Goal: Task Accomplishment & Management: Complete application form

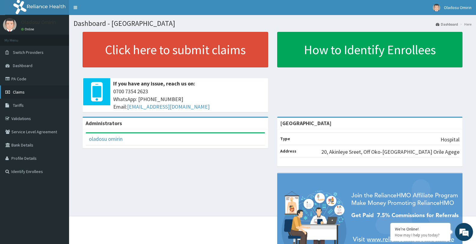
click at [48, 91] on link "Claims" at bounding box center [34, 91] width 69 height 13
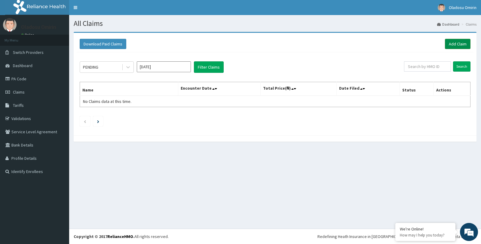
click at [455, 43] on link "Add Claim" at bounding box center [458, 44] width 26 height 10
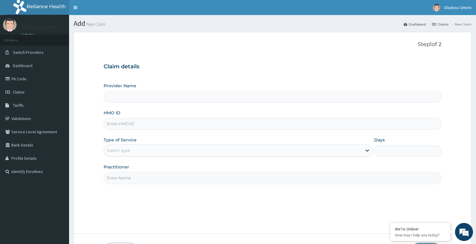
type input "[GEOGRAPHIC_DATA]"
click at [181, 126] on input "HMO ID" at bounding box center [273, 124] width 338 height 12
type input "o"
type input "OKB/11013/A"
click at [366, 151] on icon at bounding box center [367, 150] width 6 height 6
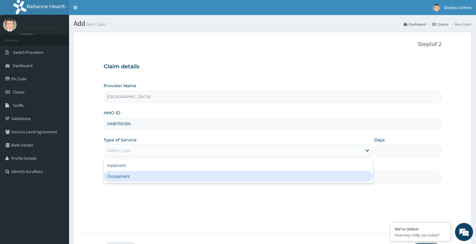
click at [361, 175] on div "Outpatient" at bounding box center [238, 176] width 269 height 11
type input "1"
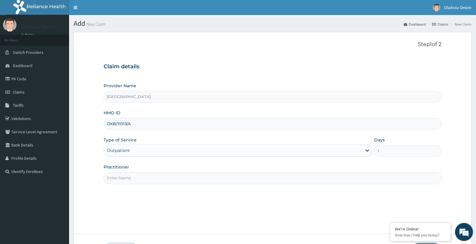
click at [258, 181] on input "Practitioner" at bounding box center [273, 178] width 338 height 12
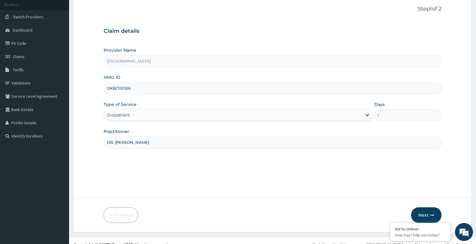
scroll to position [44, 0]
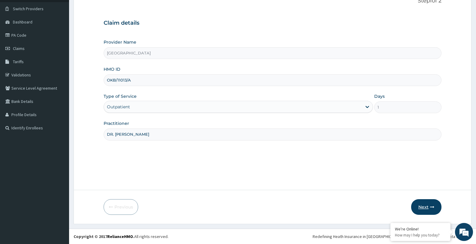
type input "DR. OLOYEDE FATAI"
click at [423, 206] on button "Next" at bounding box center [426, 207] width 30 height 16
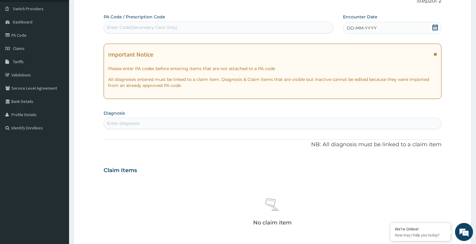
click at [434, 27] on icon at bounding box center [435, 27] width 5 height 6
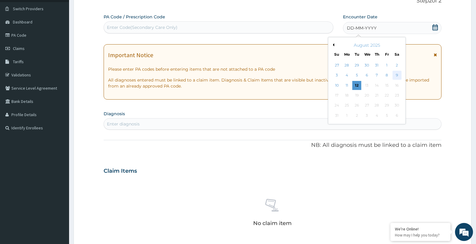
click at [398, 74] on div "9" at bounding box center [397, 75] width 9 height 9
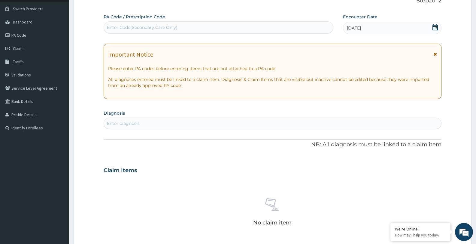
click at [182, 122] on div "Enter diagnosis" at bounding box center [272, 123] width 337 height 10
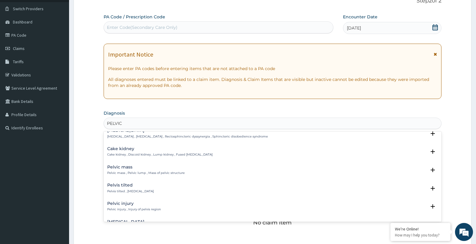
scroll to position [0, 0]
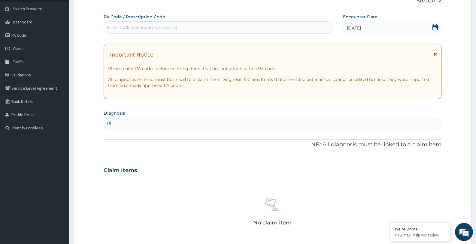
type input "PID"
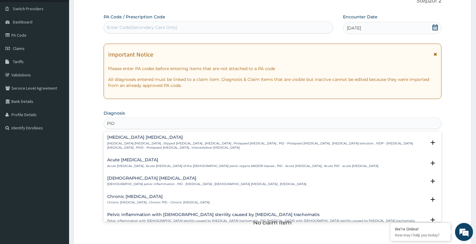
click at [166, 178] on h4 "Female pelvic inflammatory disease" at bounding box center [206, 178] width 199 height 5
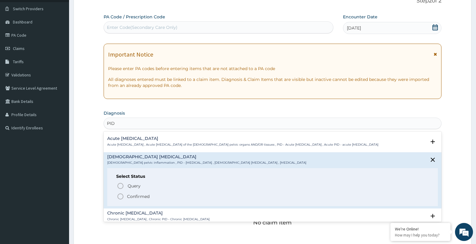
scroll to position [23, 0]
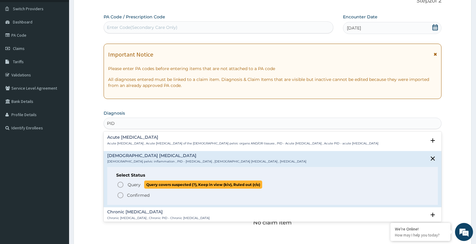
click at [120, 185] on icon "status option query" at bounding box center [120, 184] width 7 height 7
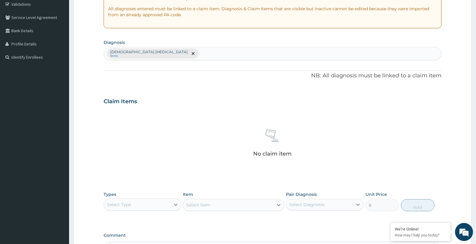
scroll to position [175, 0]
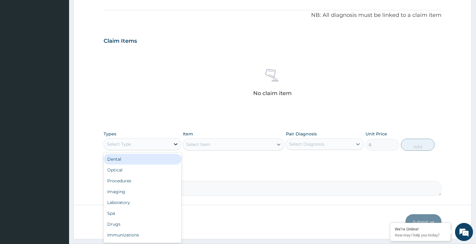
click at [176, 144] on icon at bounding box center [176, 144] width 4 height 2
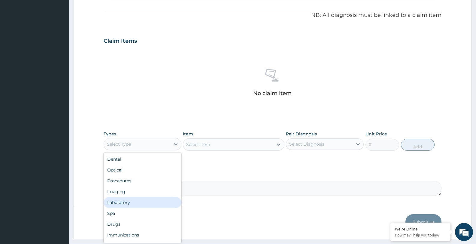
click at [151, 201] on div "Laboratory" at bounding box center [143, 202] width 78 height 11
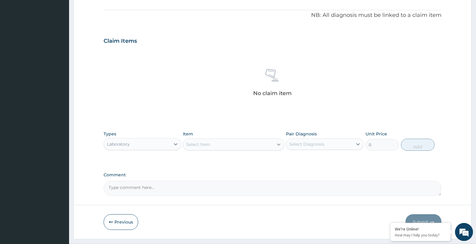
click at [279, 144] on icon at bounding box center [279, 144] width 6 height 6
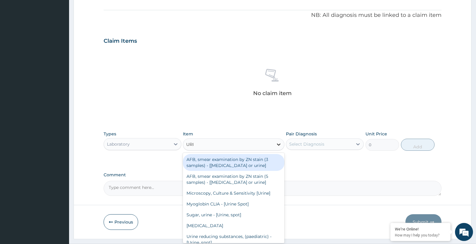
type input "URIN"
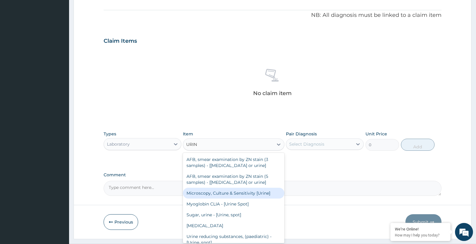
click at [260, 192] on div "Microscopy, Culture & Sensitivity [Urine]" at bounding box center [233, 192] width 101 height 11
type input "4837.5"
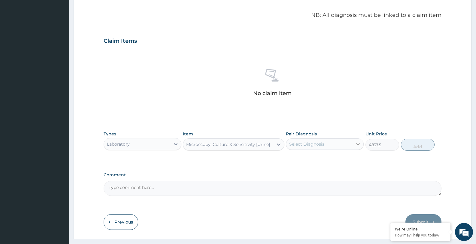
click at [358, 143] on icon at bounding box center [358, 144] width 6 height 6
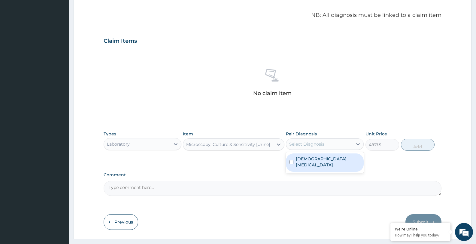
click at [290, 162] on input "checkbox" at bounding box center [292, 162] width 4 height 4
checkbox input "true"
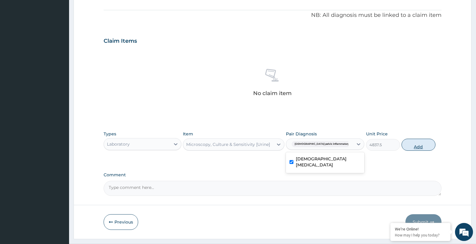
click at [415, 145] on button "Add" at bounding box center [419, 144] width 34 height 12
type input "0"
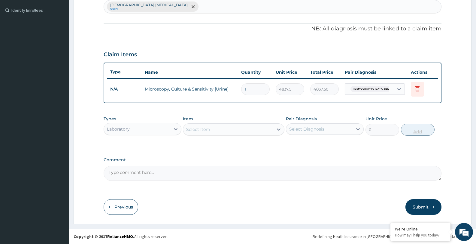
scroll to position [161, 0]
click at [279, 129] on icon at bounding box center [279, 129] width 4 height 2
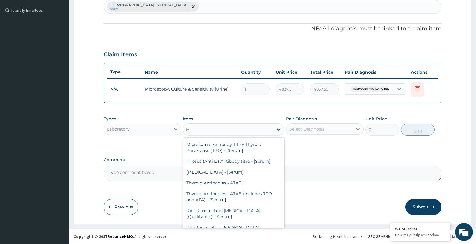
type input "HB"
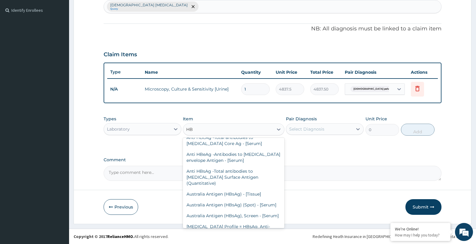
scroll to position [46, 0]
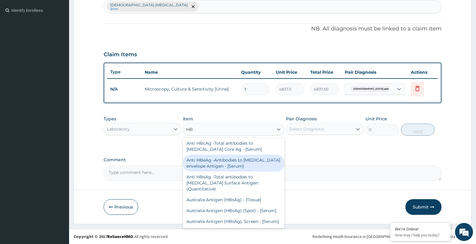
click at [264, 159] on div "Anti HBeAg -Antibodies to Hepatitis B envelope Antigen - [Serum]" at bounding box center [233, 162] width 101 height 17
type input "4300"
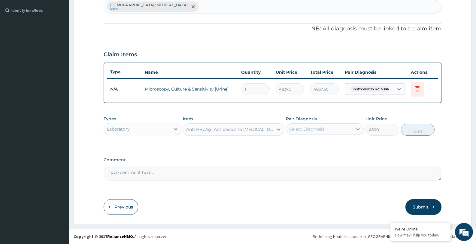
click at [358, 128] on icon at bounding box center [358, 129] width 6 height 6
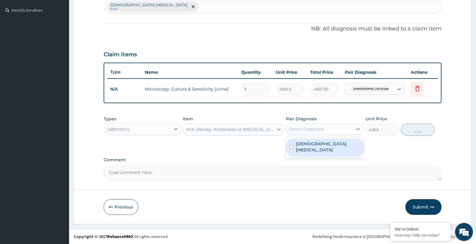
click at [291, 147] on input "checkbox" at bounding box center [292, 147] width 4 height 4
checkbox input "true"
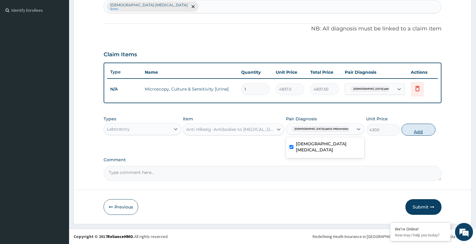
click at [418, 132] on button "Add" at bounding box center [419, 129] width 34 height 12
type input "0"
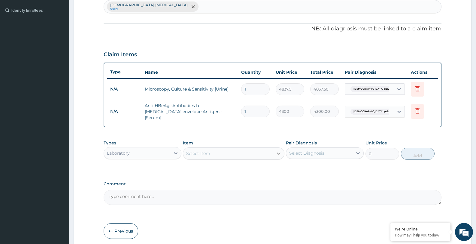
click at [279, 150] on icon at bounding box center [279, 153] width 6 height 6
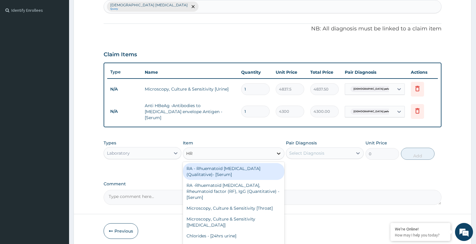
type input "H"
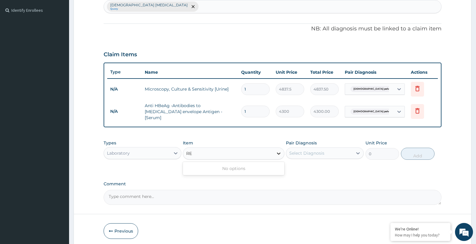
type input "R"
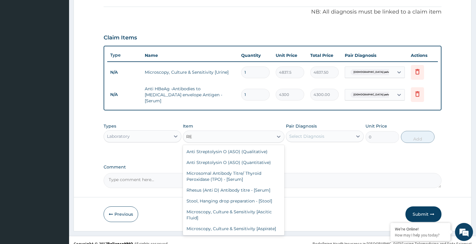
scroll to position [178, 0]
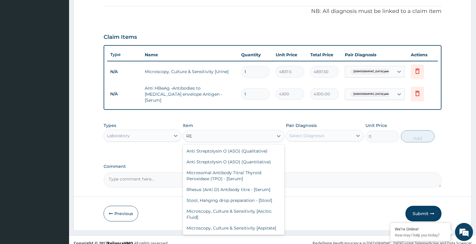
type input "R"
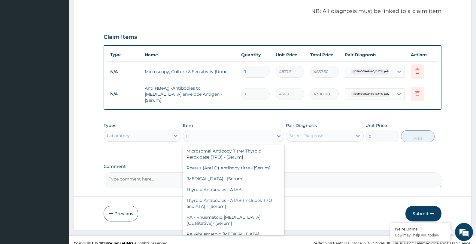
type input "HI"
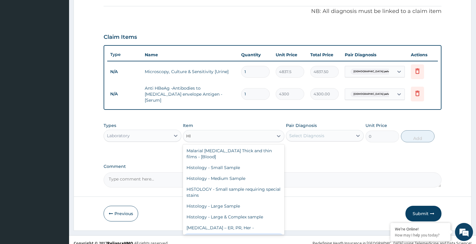
scroll to position [103, 0]
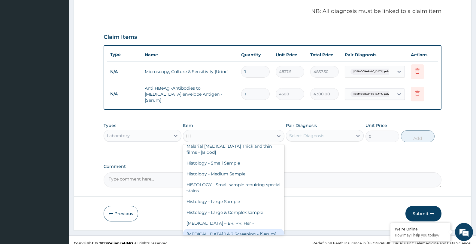
click at [249, 228] on div "HIV 1 & 2 Screening - [Serum]" at bounding box center [233, 233] width 101 height 11
type input "2687.5"
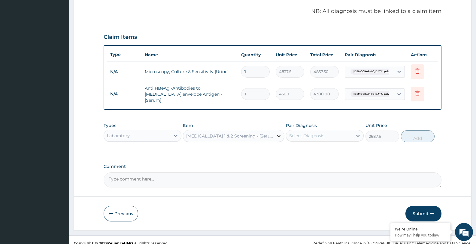
click at [277, 133] on icon at bounding box center [279, 136] width 6 height 6
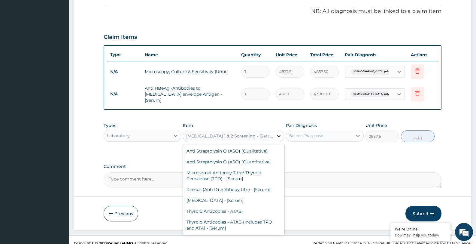
scroll to position [5022, 0]
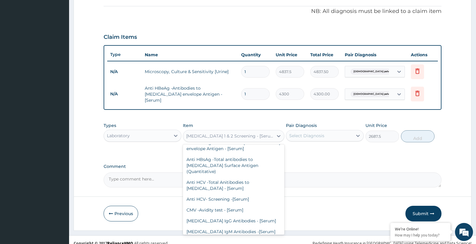
click at [308, 148] on div "Types Laboratory Item option HIV 1 & 2 Screening - [Serum], selected. option HI…" at bounding box center [273, 136] width 338 height 35
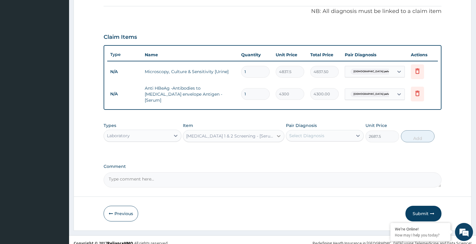
click at [278, 135] on icon at bounding box center [279, 136] width 4 height 2
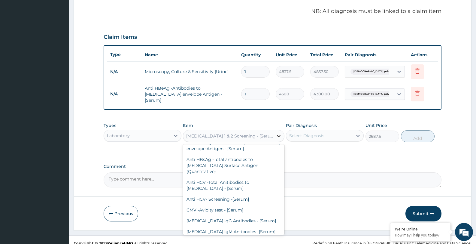
click at [278, 135] on icon at bounding box center [279, 136] width 4 height 2
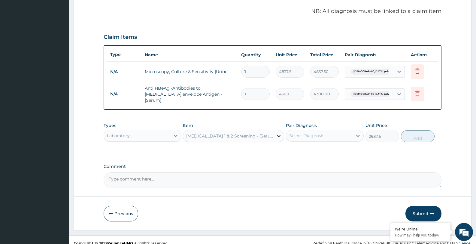
click at [279, 133] on icon at bounding box center [279, 136] width 6 height 6
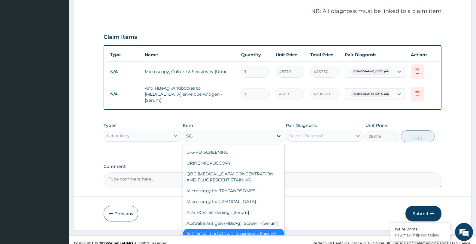
scroll to position [0, 0]
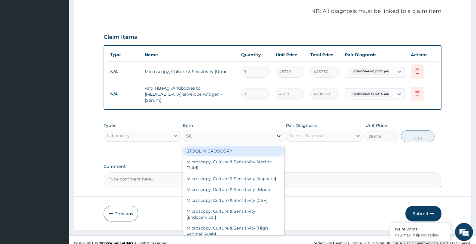
type input "S"
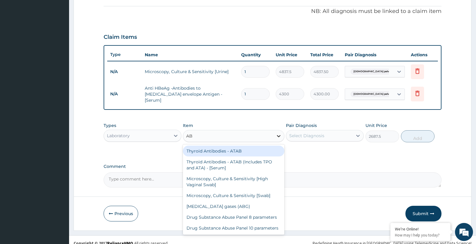
type input "A"
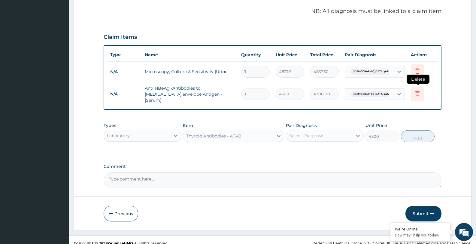
click at [418, 93] on icon at bounding box center [417, 93] width 7 height 7
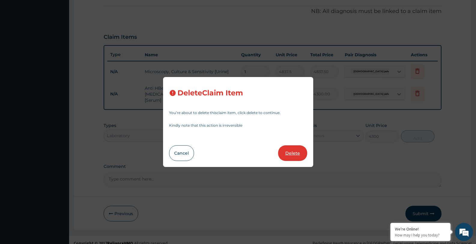
click at [297, 154] on button "Delete" at bounding box center [292, 153] width 29 height 16
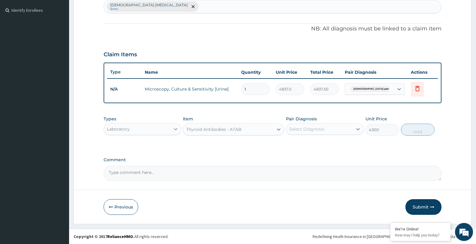
click at [177, 129] on icon at bounding box center [176, 129] width 4 height 2
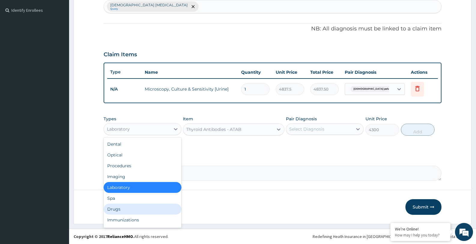
click at [147, 207] on div "Drugs" at bounding box center [143, 208] width 78 height 11
type input "0"
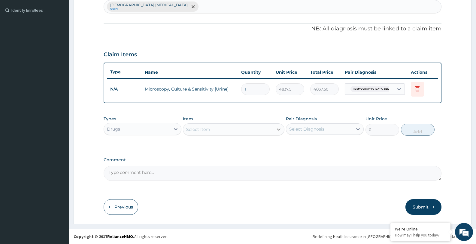
click at [278, 127] on icon at bounding box center [279, 129] width 6 height 6
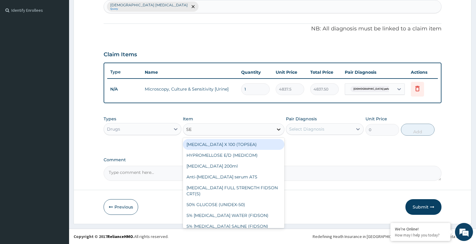
type input "SEC"
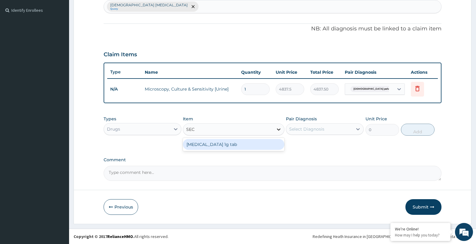
click at [278, 127] on icon at bounding box center [279, 129] width 6 height 6
click at [279, 129] on icon at bounding box center [279, 129] width 4 height 2
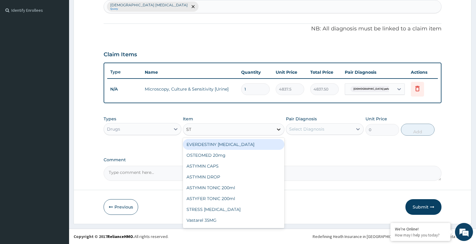
type input "STR"
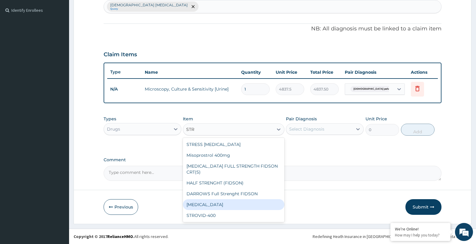
click at [232, 199] on div "Streptomycin" at bounding box center [233, 204] width 101 height 11
type input "354.75"
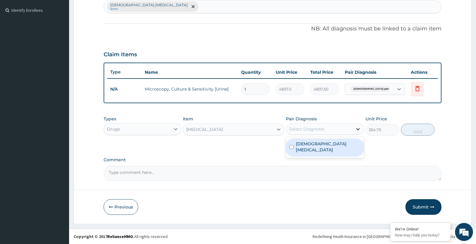
click at [358, 128] on icon at bounding box center [358, 129] width 6 height 6
click at [291, 145] on input "checkbox" at bounding box center [292, 147] width 4 height 4
checkbox input "true"
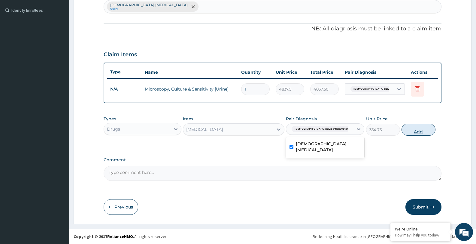
click at [418, 129] on button "Add" at bounding box center [419, 129] width 34 height 12
type input "0"
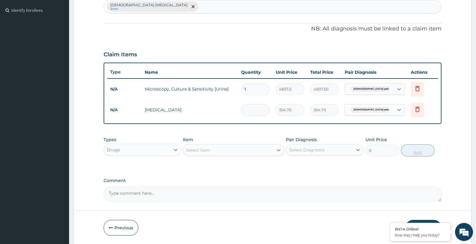
type input "0.00"
type input "5"
type input "1773.75"
type input "5"
click at [279, 149] on icon at bounding box center [279, 150] width 6 height 6
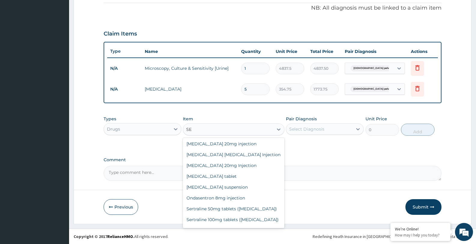
scroll to position [184, 0]
type input "S"
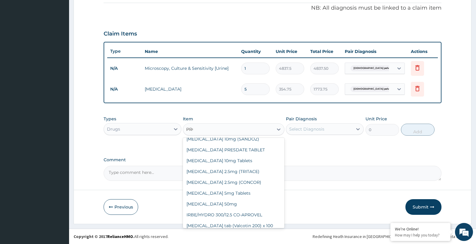
scroll to position [92, 0]
type input "PROC"
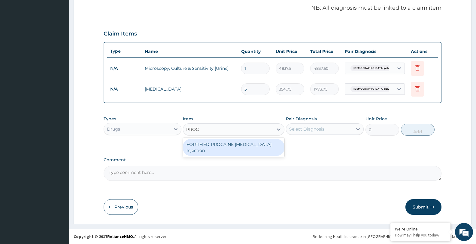
scroll to position [0, 0]
click at [237, 145] on div "FORTIFIED PROCAINE PENICILLIN Injection" at bounding box center [233, 147] width 101 height 17
type input "591.25"
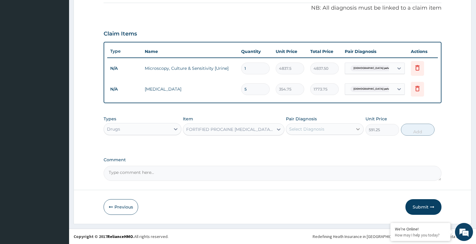
click at [359, 129] on icon at bounding box center [358, 129] width 4 height 2
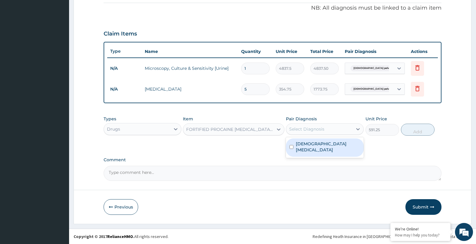
click at [291, 146] on input "checkbox" at bounding box center [292, 147] width 4 height 4
checkbox input "true"
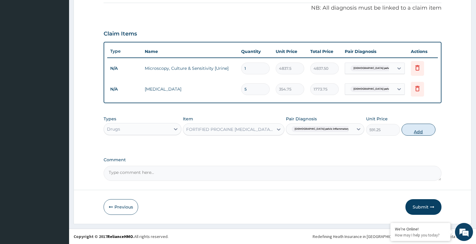
click at [413, 132] on button "Add" at bounding box center [419, 129] width 34 height 12
type input "0"
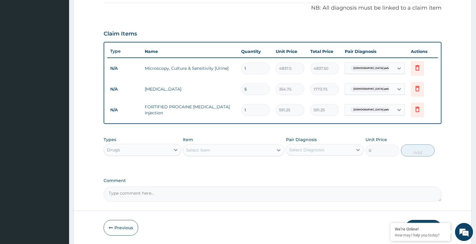
type input "0.00"
type input "5"
type input "2956.25"
type input "5"
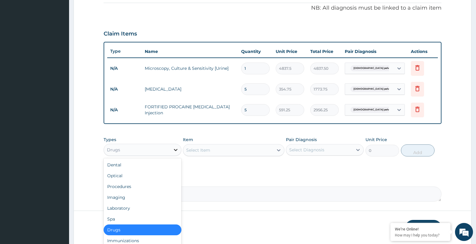
click at [174, 149] on icon at bounding box center [176, 150] width 6 height 6
click at [153, 186] on div "Procedures" at bounding box center [143, 186] width 78 height 11
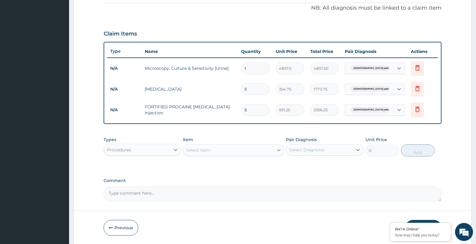
click at [278, 150] on icon at bounding box center [279, 150] width 6 height 6
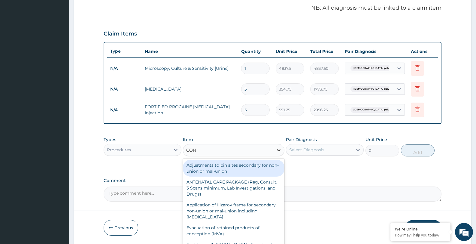
type input "CONS"
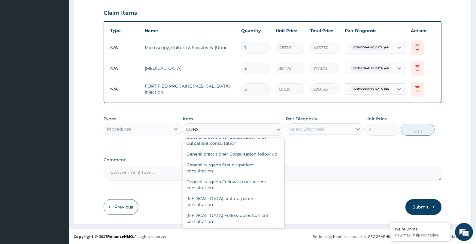
scroll to position [372, 0]
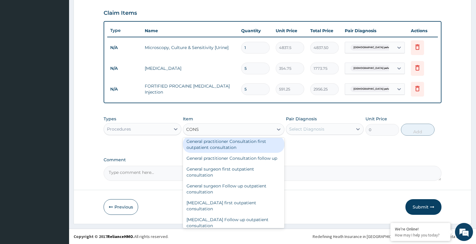
click at [264, 145] on div "General practitioner Consultation first outpatient consultation" at bounding box center [233, 144] width 101 height 17
type input "3547.5"
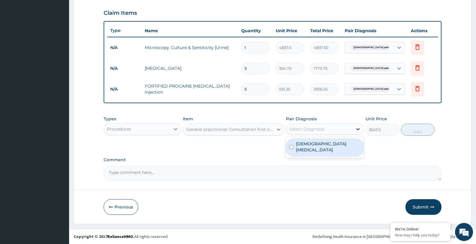
click at [357, 129] on icon at bounding box center [358, 129] width 4 height 2
click at [291, 145] on input "checkbox" at bounding box center [292, 147] width 4 height 4
checkbox input "true"
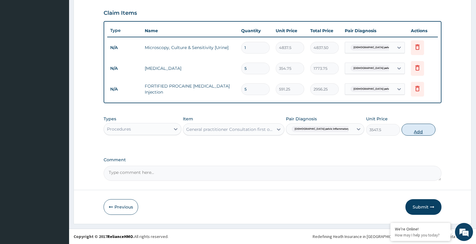
click at [418, 132] on button "Add" at bounding box center [419, 129] width 34 height 12
type input "0"
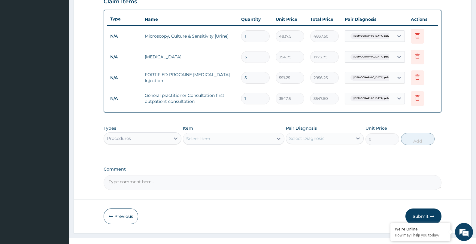
scroll to position [223, 0]
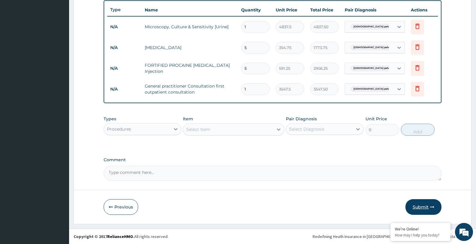
click at [426, 207] on button "Submit" at bounding box center [424, 207] width 36 height 16
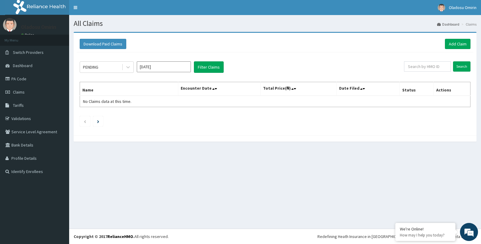
click at [480, 113] on div "Download Paid Claims Add Claim × Note you can only download claims within a max…" at bounding box center [275, 90] width 412 height 116
click at [459, 41] on link "Add Claim" at bounding box center [458, 44] width 26 height 10
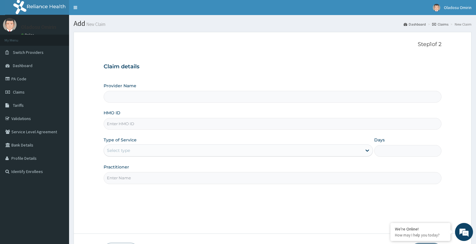
type input "[GEOGRAPHIC_DATA]"
click at [209, 126] on input "HMO ID" at bounding box center [273, 124] width 338 height 12
type input "OVL/10039/B"
click at [367, 150] on icon at bounding box center [368, 151] width 4 height 2
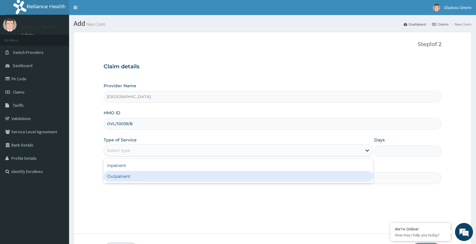
click at [353, 179] on div "Outpatient" at bounding box center [238, 176] width 269 height 11
type input "1"
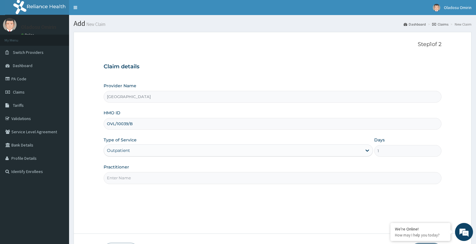
click at [279, 180] on input "Practitioner" at bounding box center [273, 178] width 338 height 12
type input "M"
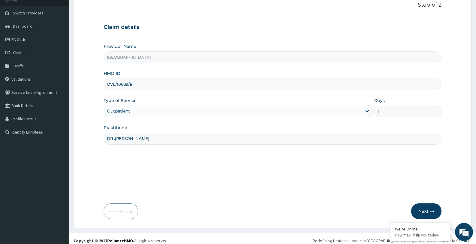
scroll to position [44, 0]
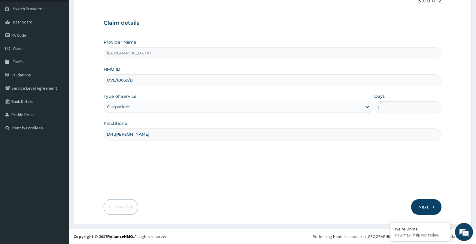
type input "DR .[PERSON_NAME]"
click at [430, 206] on button "Next" at bounding box center [426, 207] width 30 height 16
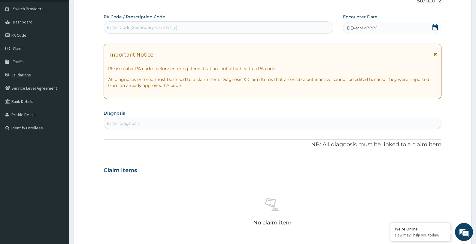
click at [434, 28] on icon at bounding box center [435, 27] width 6 height 6
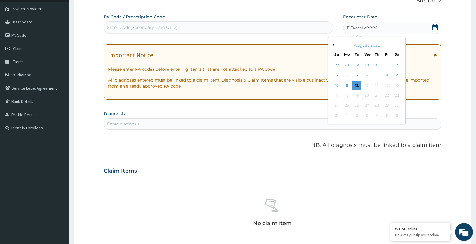
click at [334, 45] on div "August 2025" at bounding box center [367, 45] width 72 height 6
click at [333, 45] on button "Previous Month" at bounding box center [332, 44] width 3 height 3
click at [357, 95] on div "22" at bounding box center [356, 95] width 9 height 9
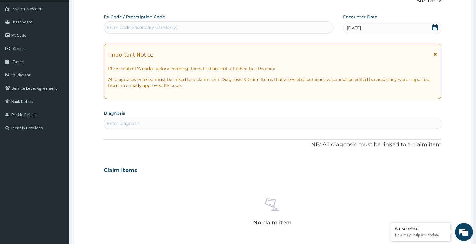
click at [167, 122] on div "Enter diagnosis" at bounding box center [272, 123] width 337 height 10
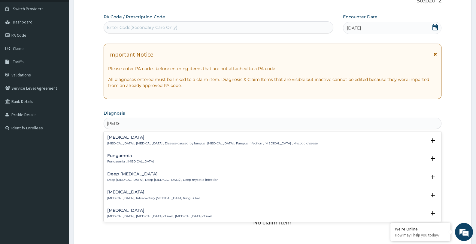
type input "FUNGA"
